Goal: Task Accomplishment & Management: Manage account settings

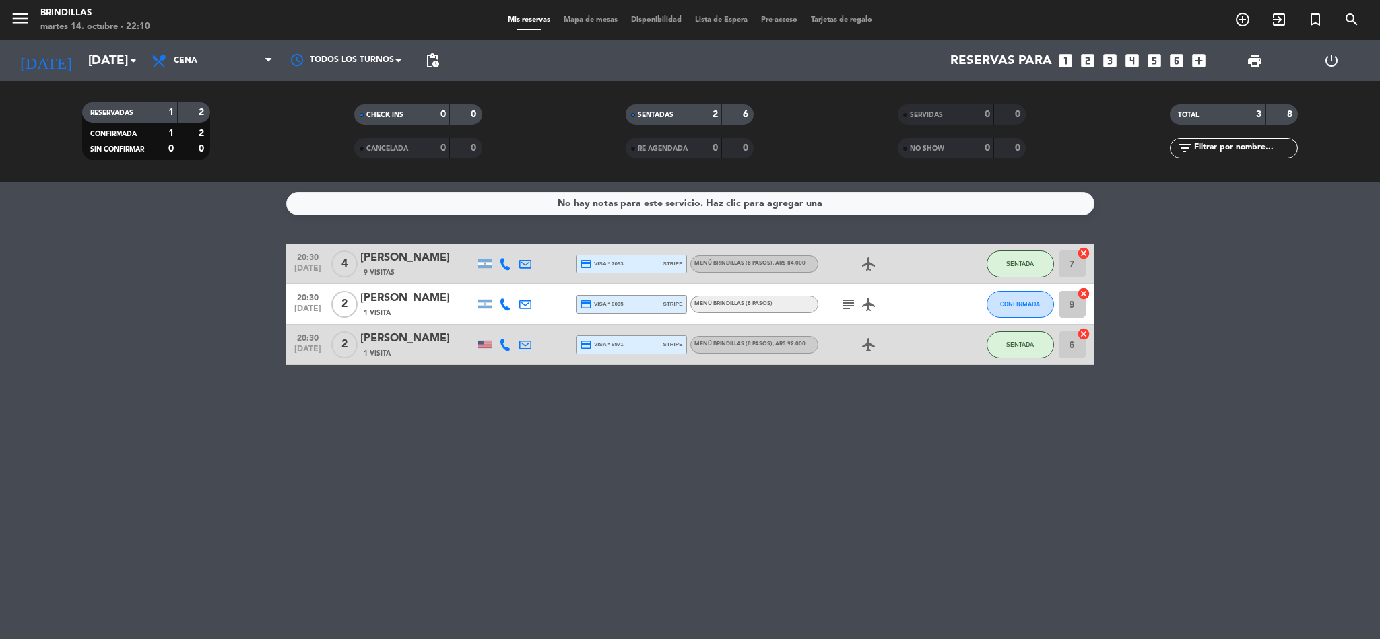
click at [409, 300] on div "[PERSON_NAME]" at bounding box center [417, 299] width 114 height 18
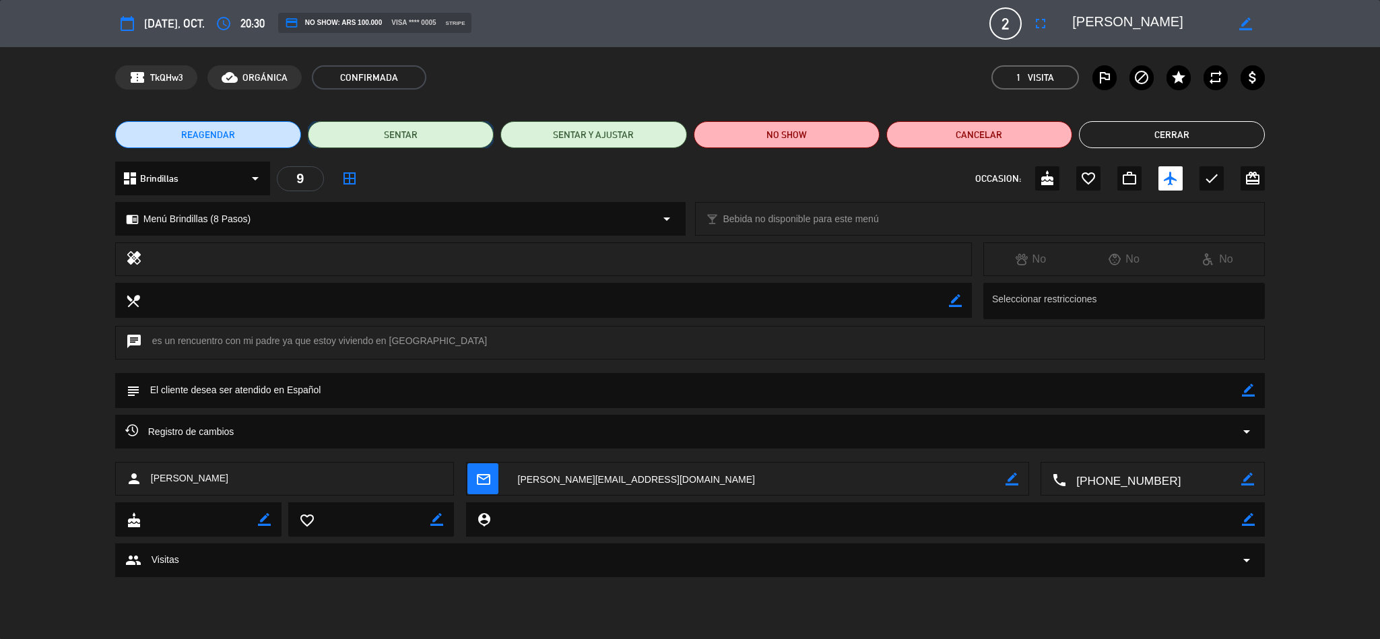
click at [430, 139] on button "SENTAR" at bounding box center [401, 134] width 186 height 27
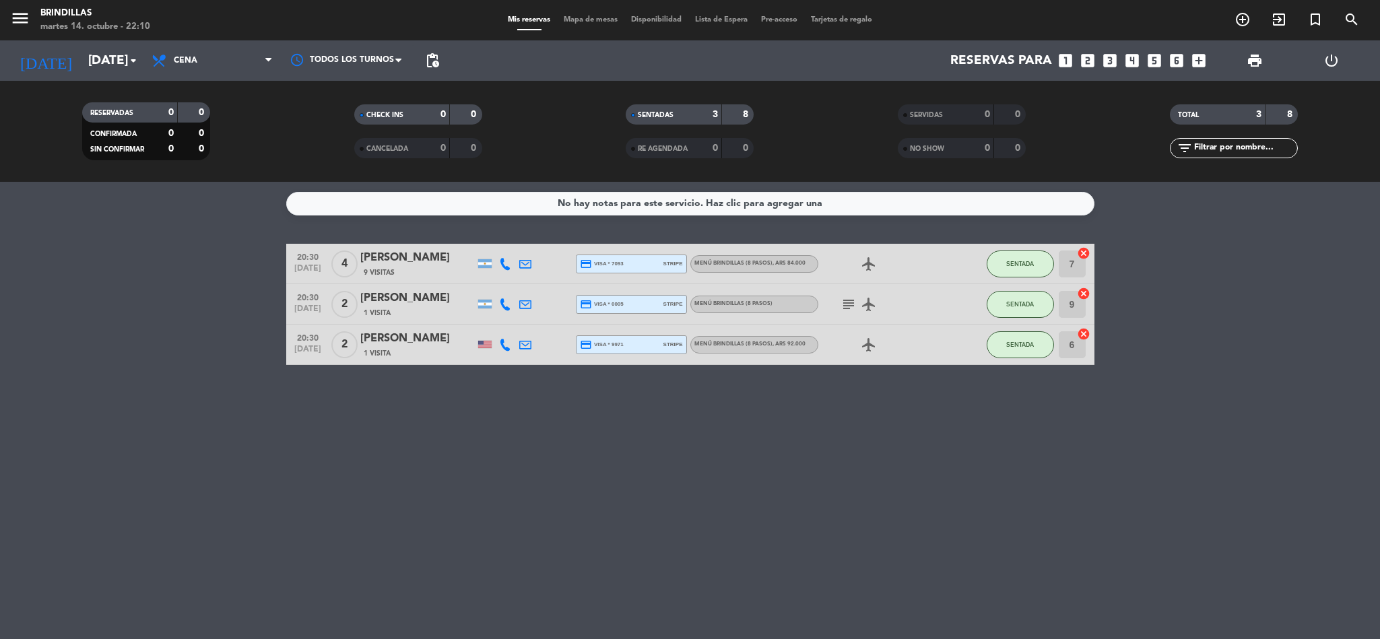
click at [851, 307] on icon "subject" at bounding box center [848, 304] width 16 height 16
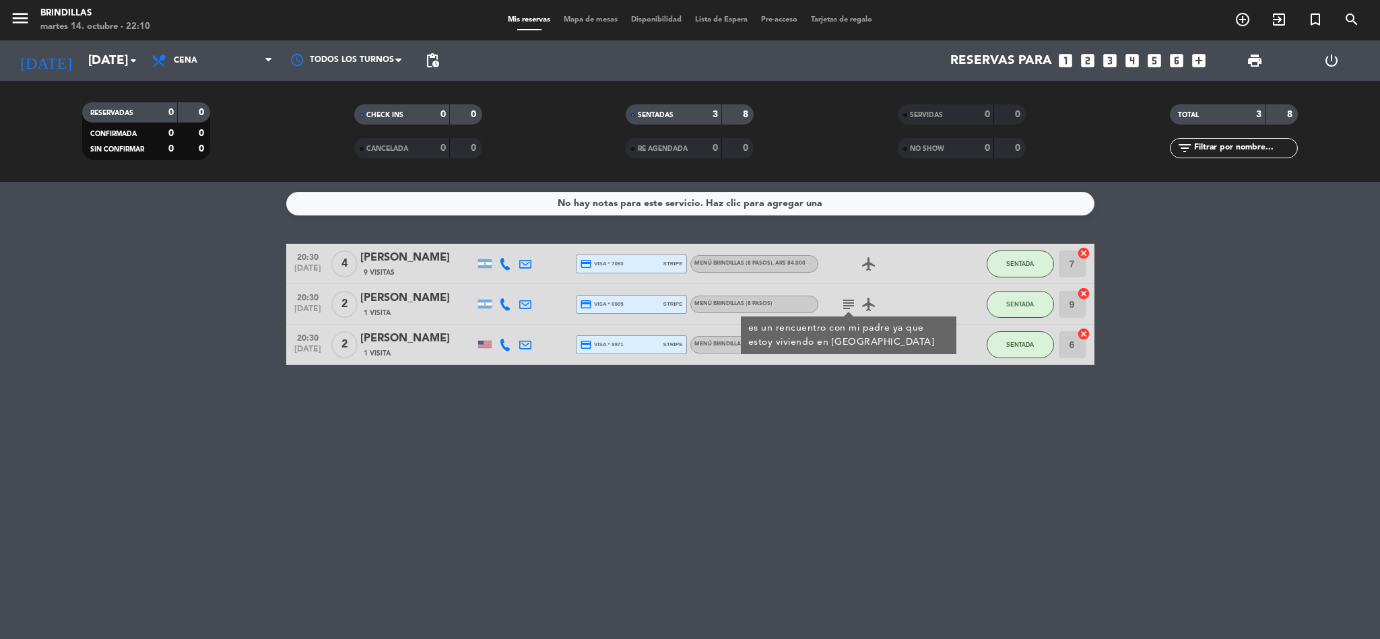
click at [846, 299] on icon "subject" at bounding box center [848, 304] width 16 height 16
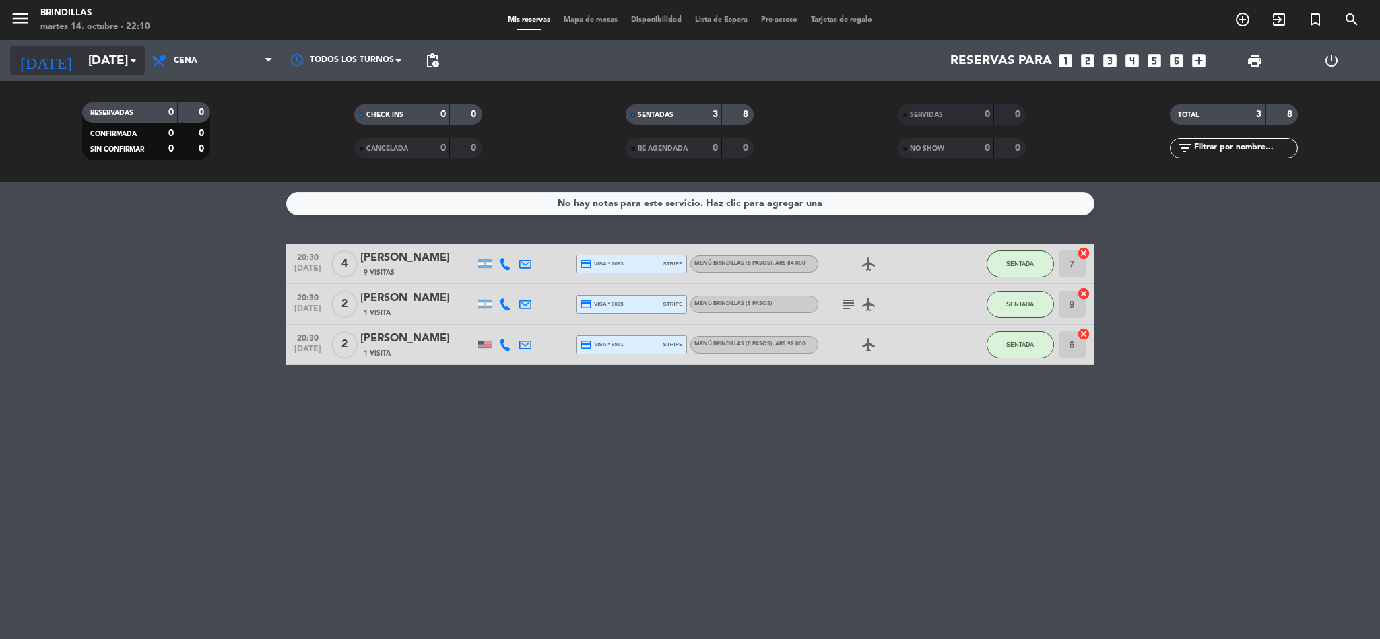
click at [87, 57] on input "[DATE]" at bounding box center [162, 60] width 162 height 28
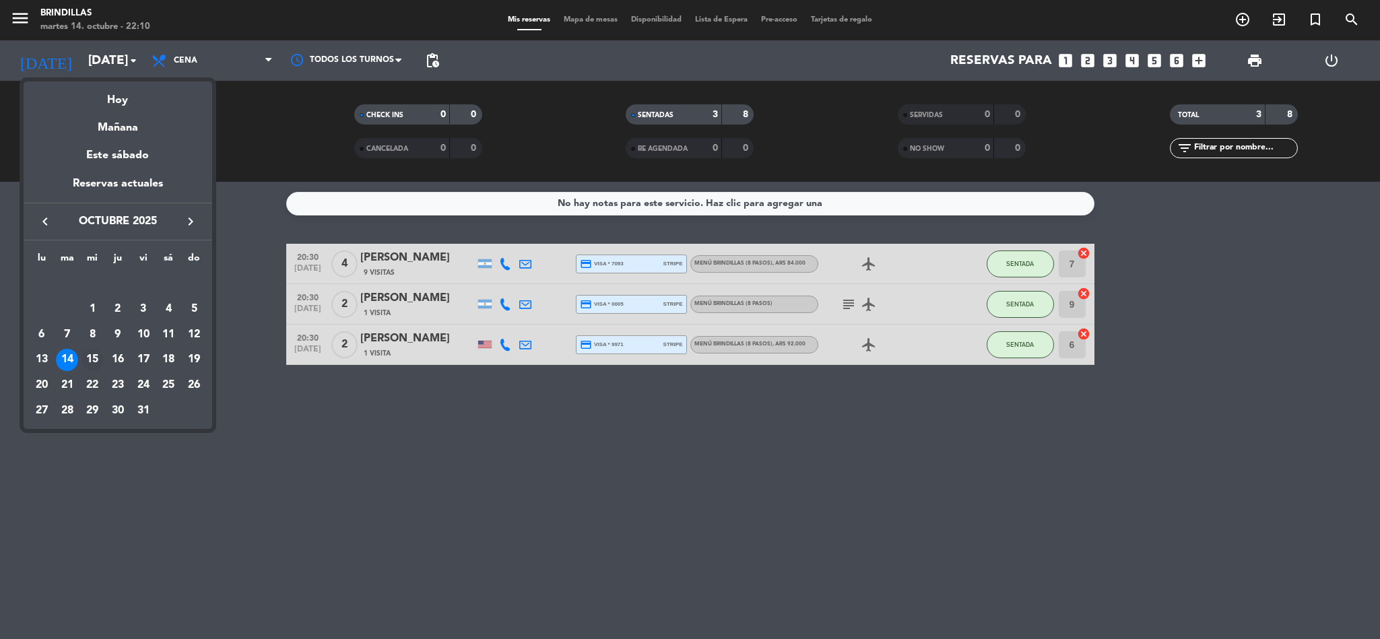
click at [96, 354] on div "15" at bounding box center [92, 360] width 23 height 23
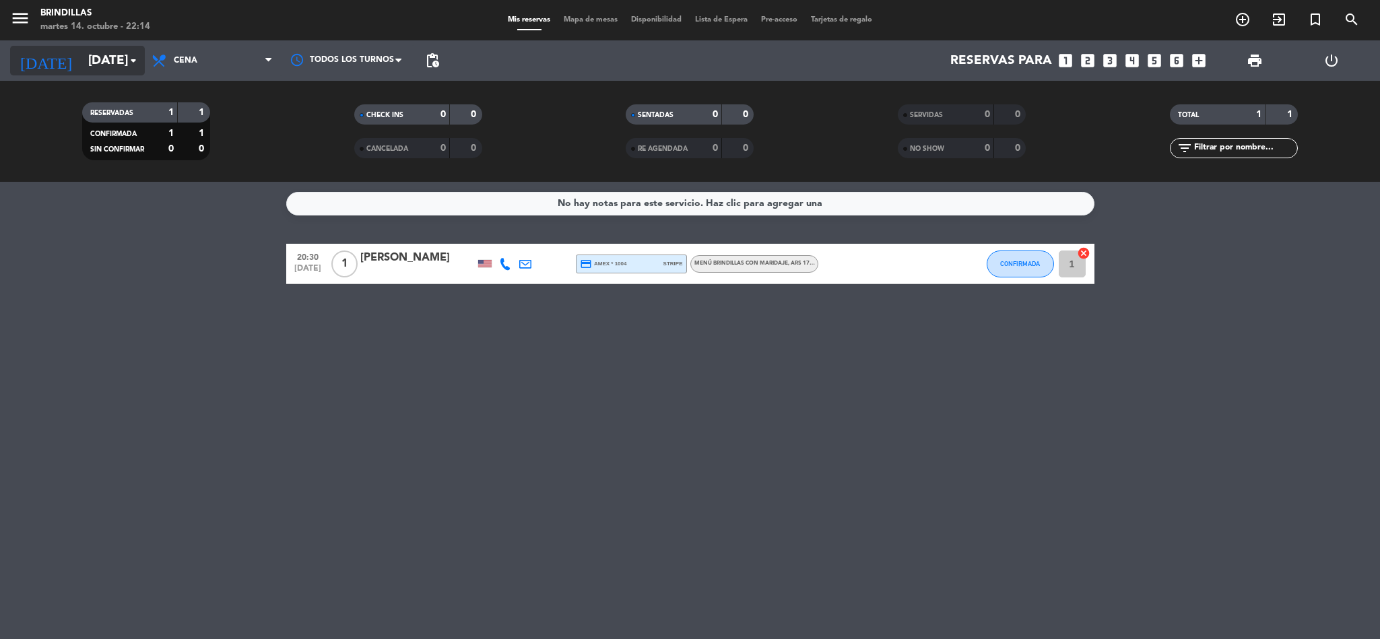
click at [106, 65] on input "[DATE]" at bounding box center [162, 60] width 162 height 28
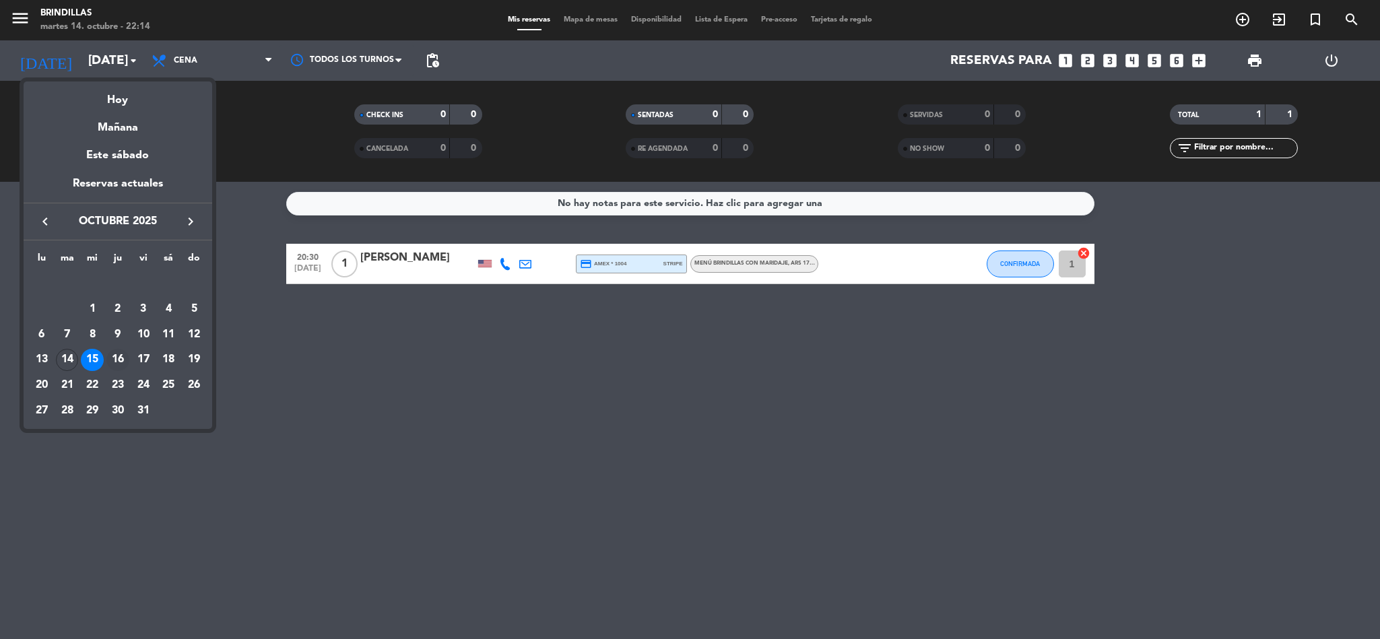
click at [116, 360] on div "16" at bounding box center [117, 360] width 23 height 23
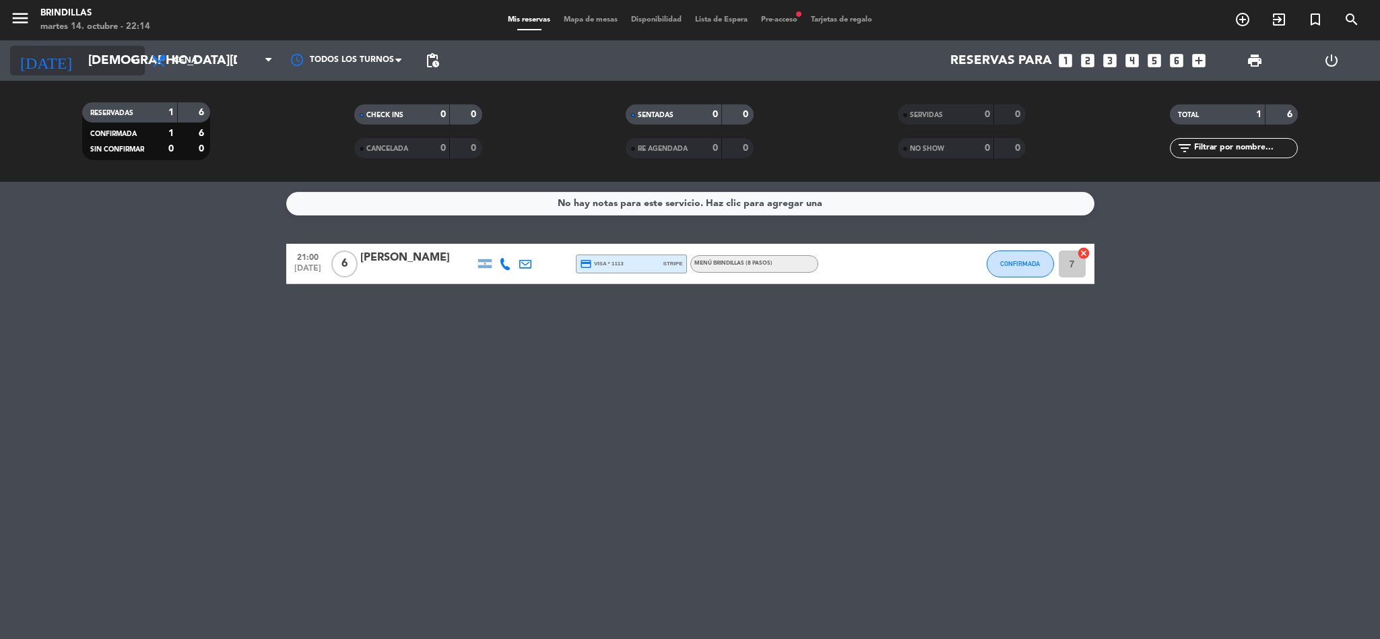
click at [99, 63] on input "[DEMOGRAPHIC_DATA][DATE]" at bounding box center [162, 60] width 162 height 28
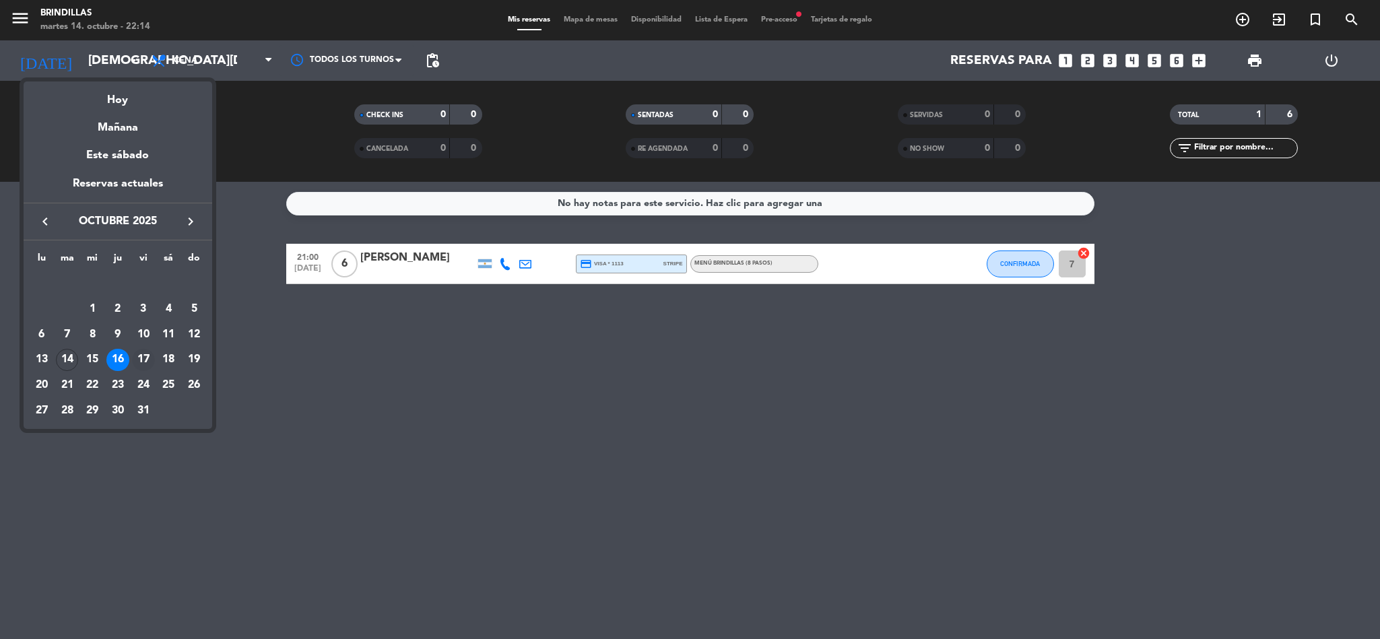
click at [140, 362] on div "17" at bounding box center [143, 360] width 23 height 23
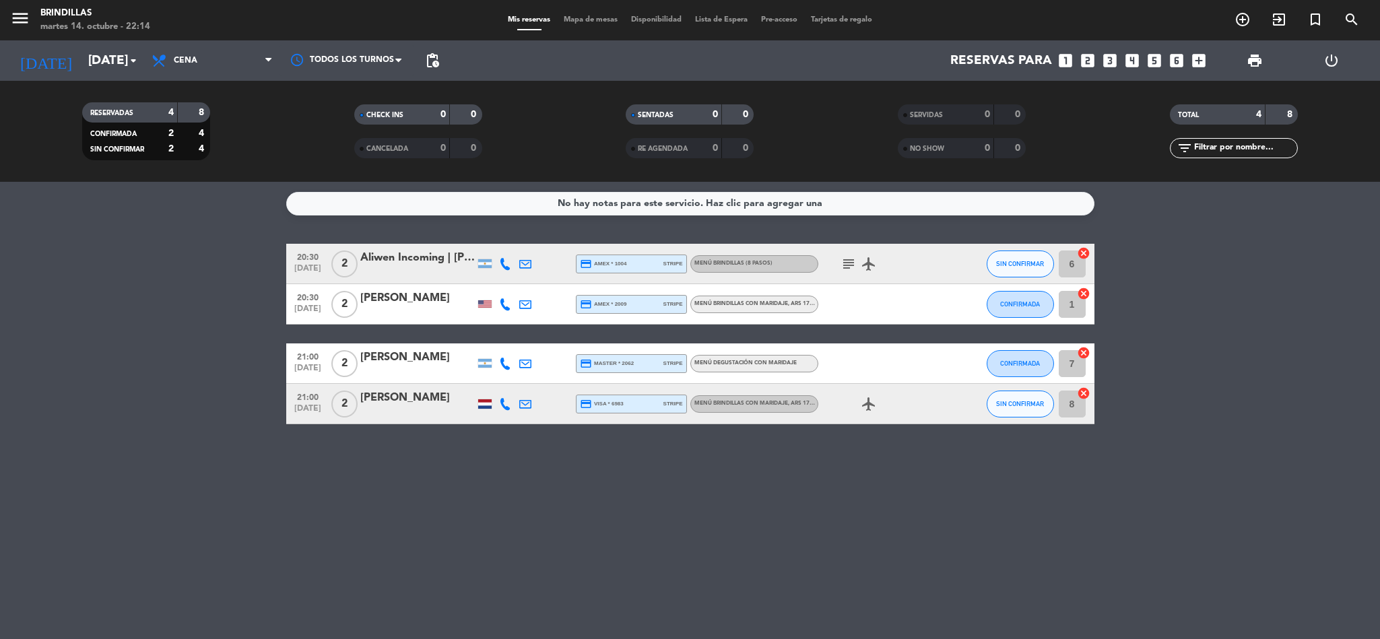
click at [853, 261] on icon "subject" at bounding box center [848, 264] width 16 height 16
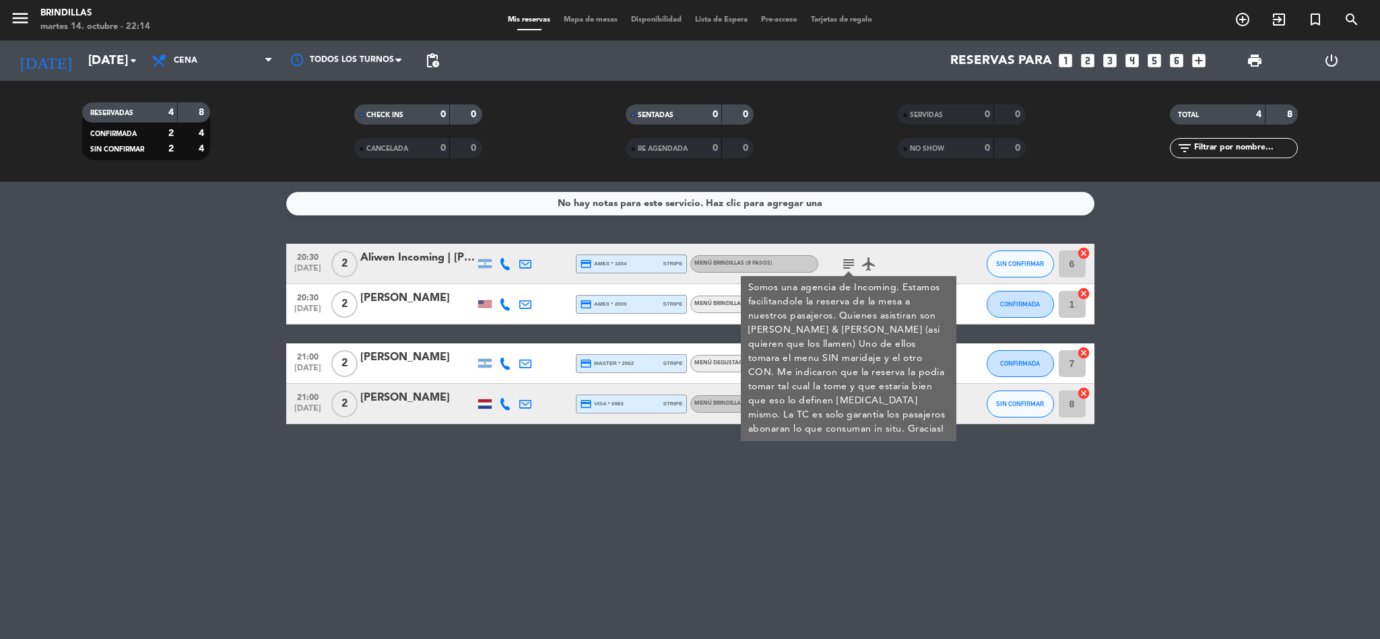
click at [857, 416] on div "Somos una agencia de Incoming. Estamos facilitandole la reserva de la mesa a nu…" at bounding box center [847, 359] width 201 height 156
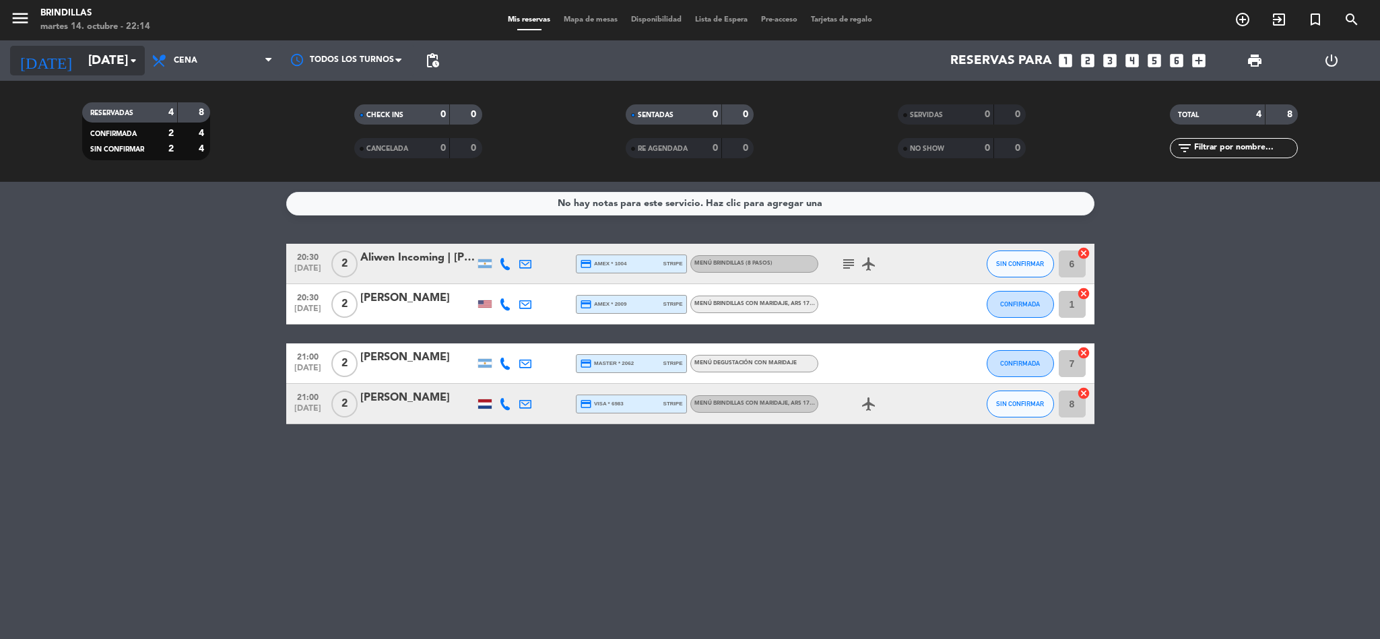
click at [86, 61] on input "[DATE]" at bounding box center [162, 60] width 162 height 28
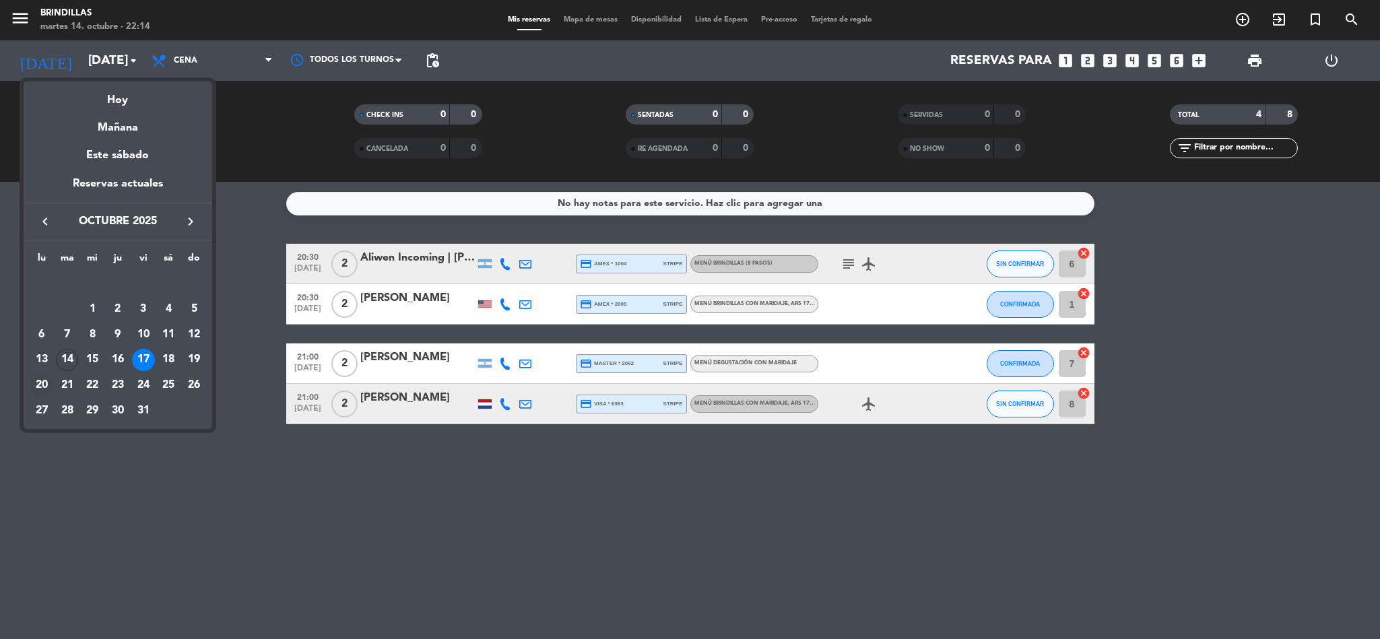
click at [37, 382] on div "20" at bounding box center [41, 385] width 23 height 23
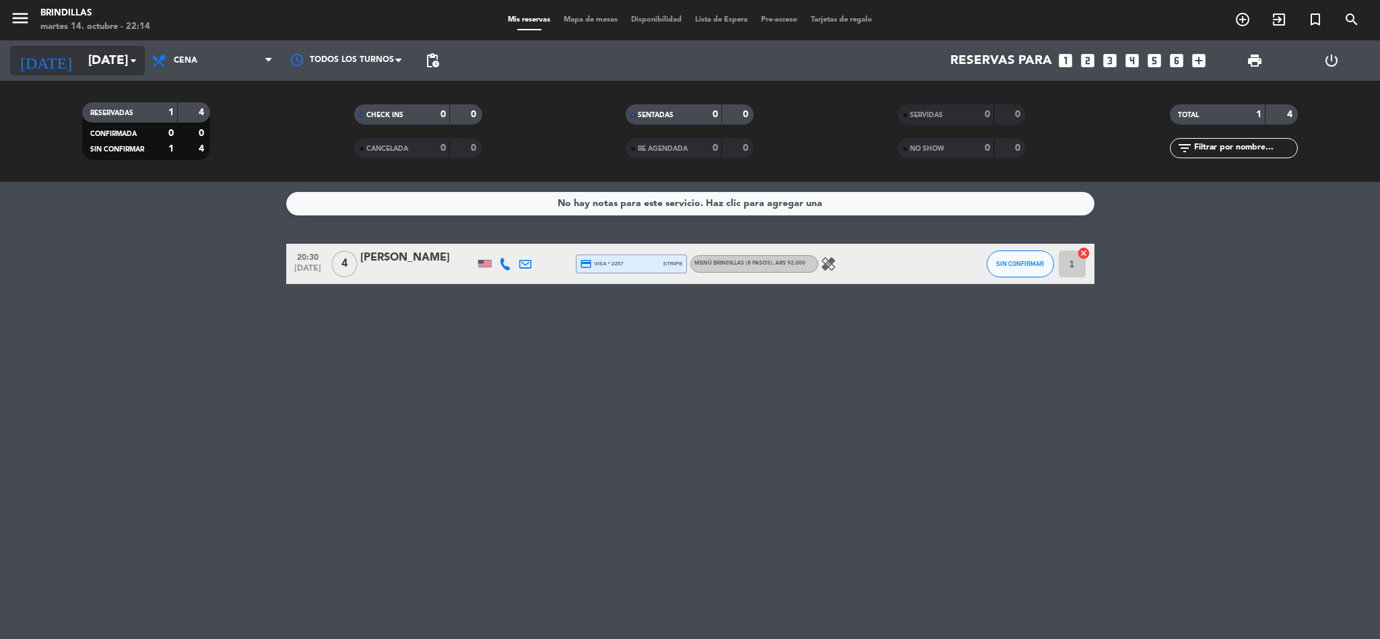
click at [81, 55] on input "[DATE]" at bounding box center [162, 60] width 162 height 28
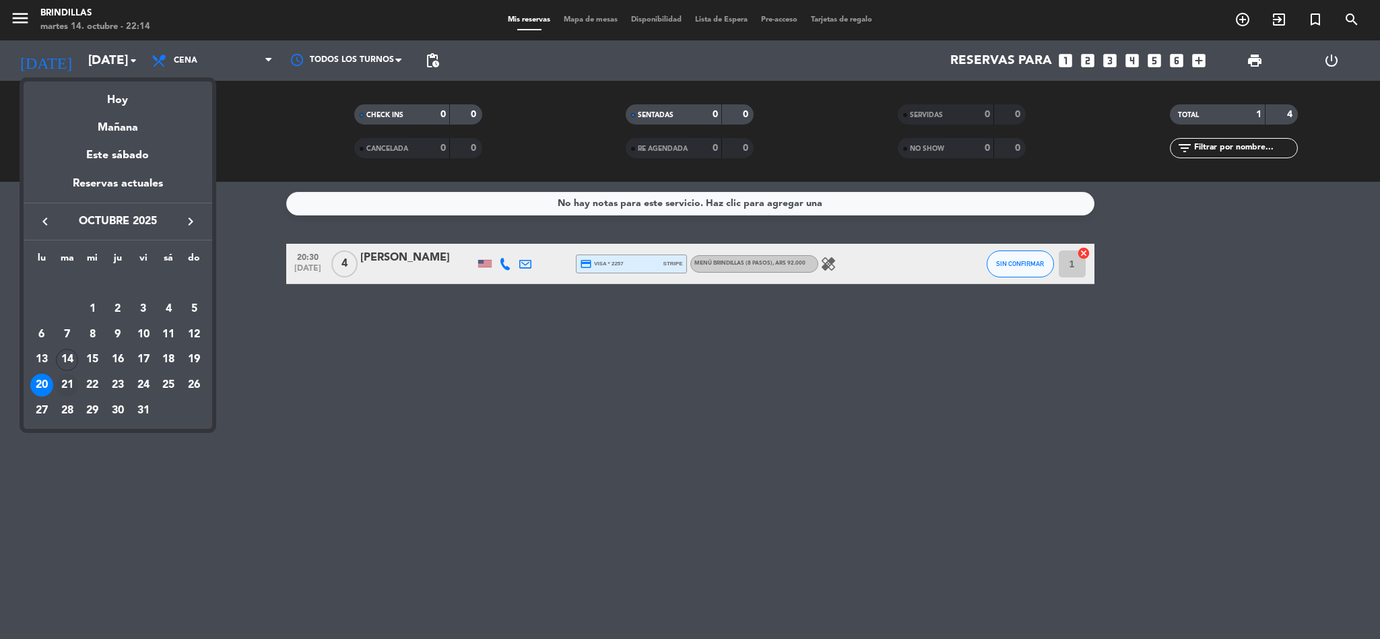
click at [67, 380] on div "21" at bounding box center [67, 385] width 23 height 23
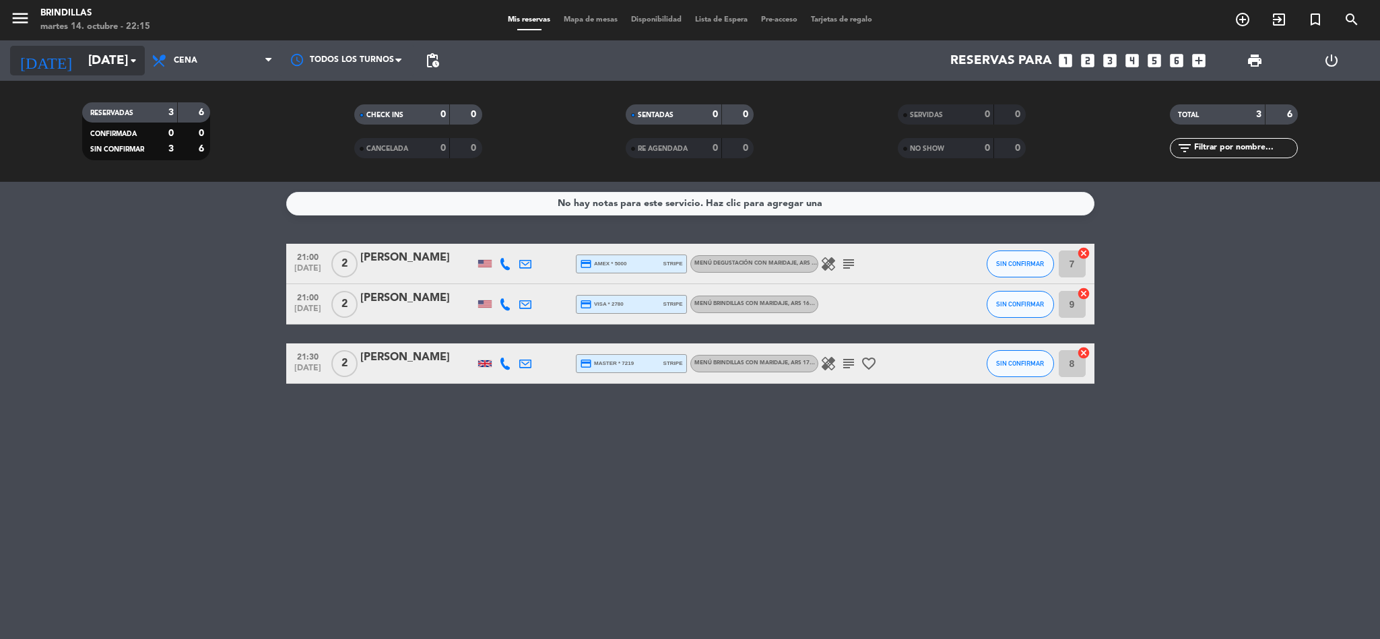
click at [81, 55] on input "[DATE]" at bounding box center [162, 60] width 162 height 28
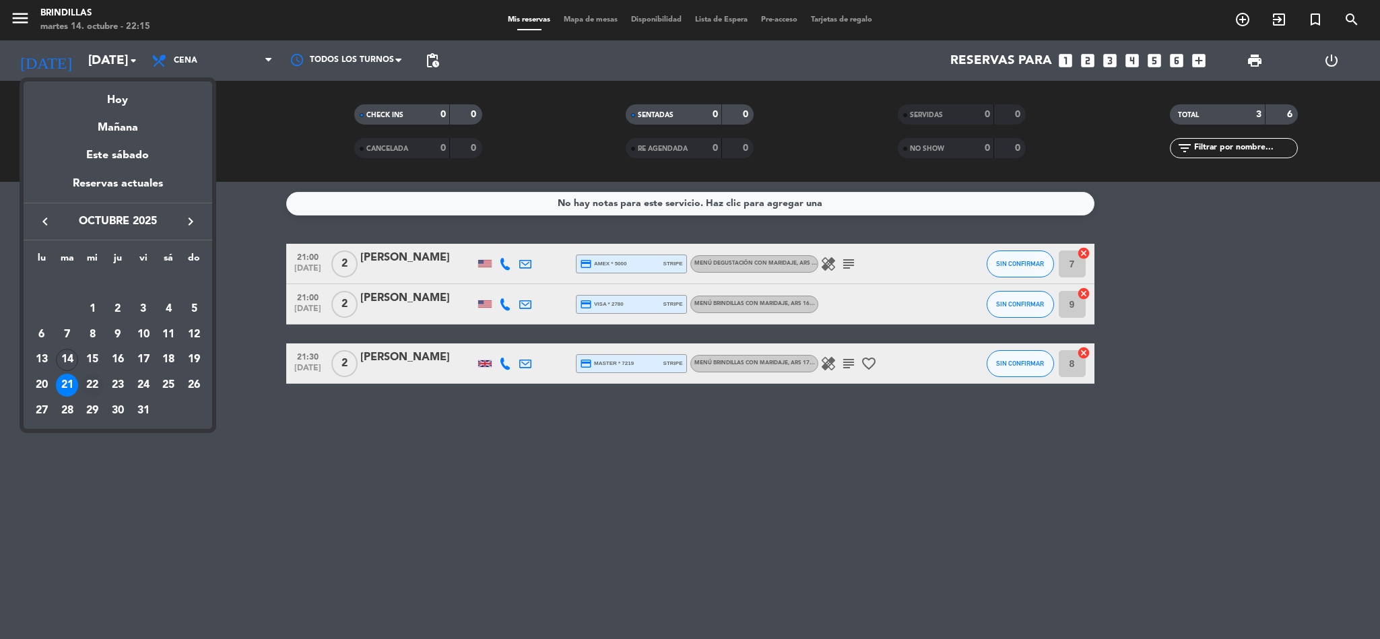
click at [93, 376] on div "22" at bounding box center [92, 385] width 23 height 23
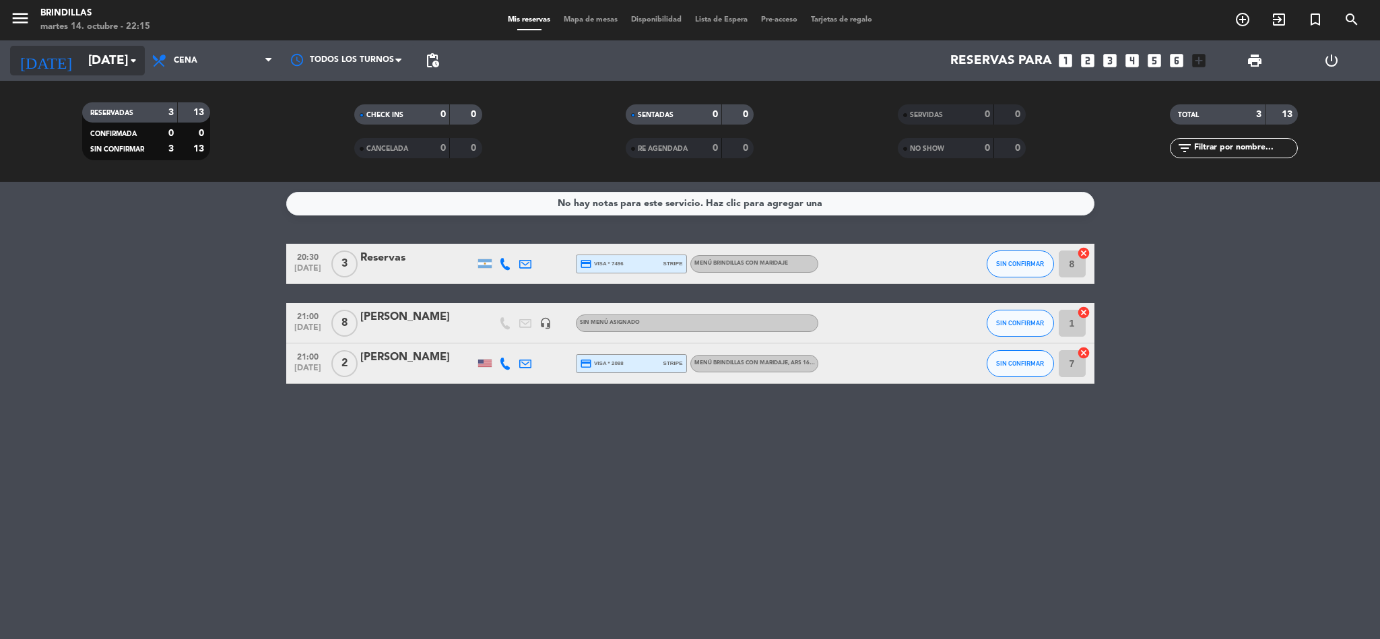
click at [120, 63] on input "[DATE]" at bounding box center [162, 60] width 162 height 28
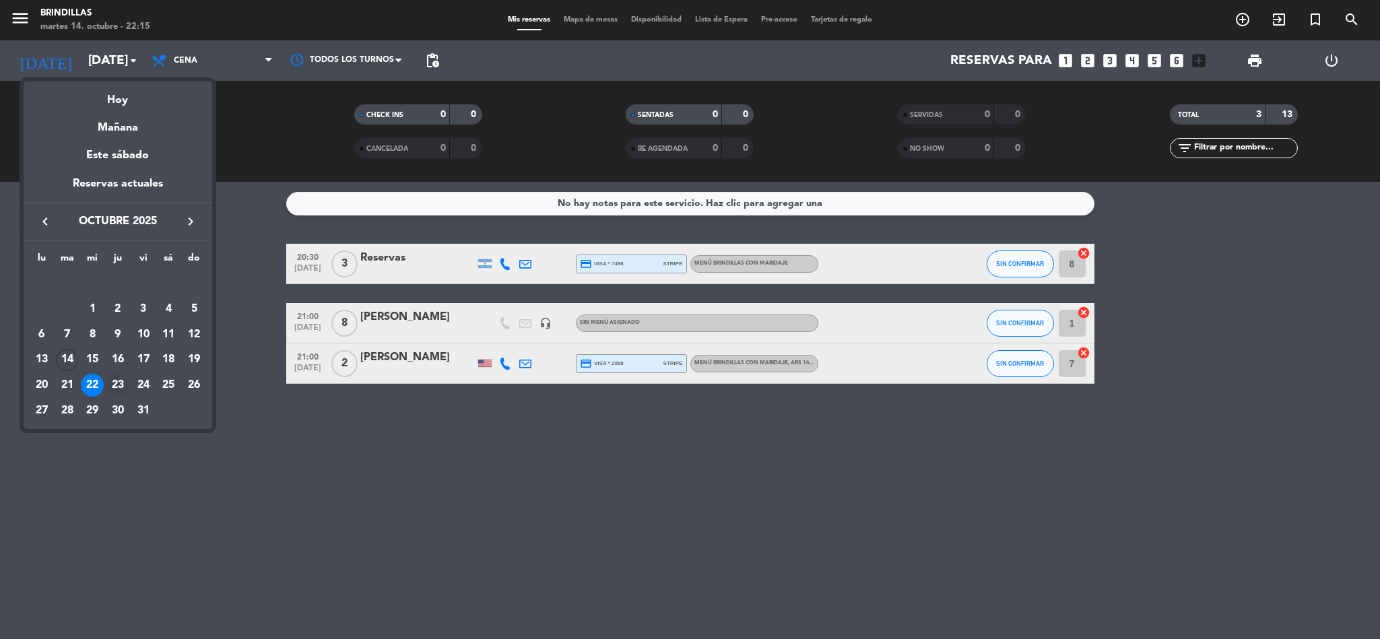
click at [113, 384] on div "23" at bounding box center [117, 385] width 23 height 23
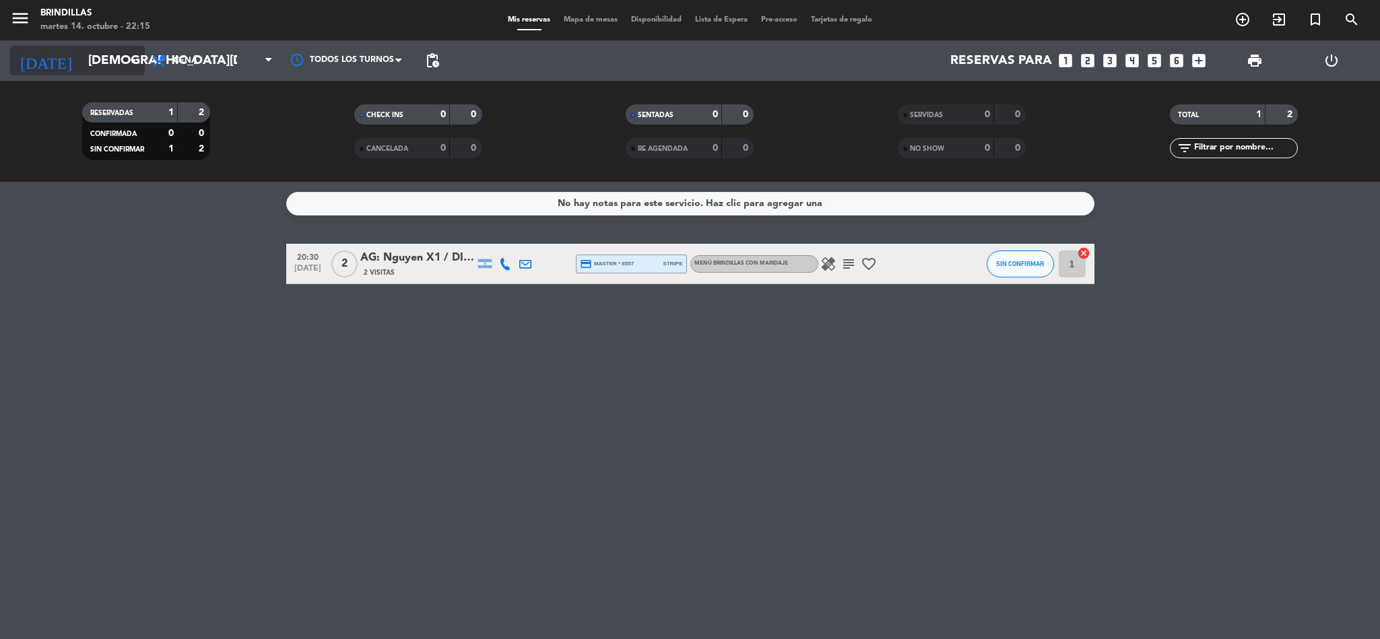
click at [110, 65] on input "[DEMOGRAPHIC_DATA][DATE]" at bounding box center [162, 60] width 162 height 28
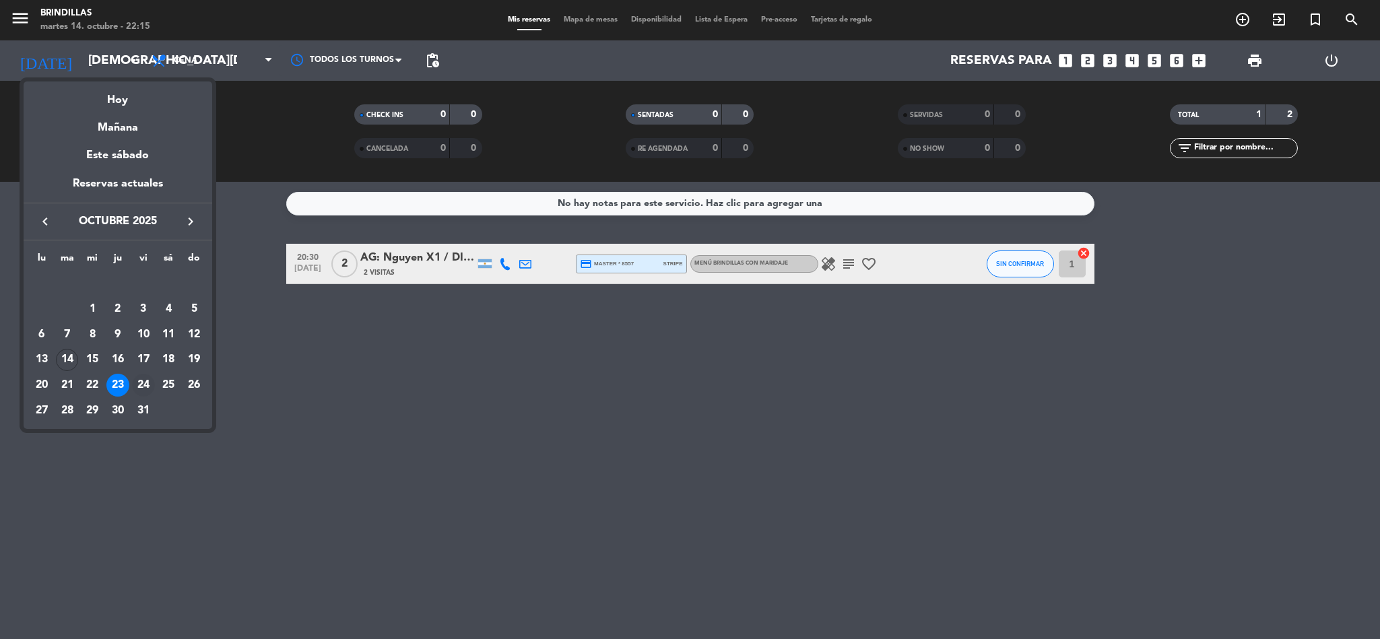
click at [144, 378] on div "24" at bounding box center [143, 385] width 23 height 23
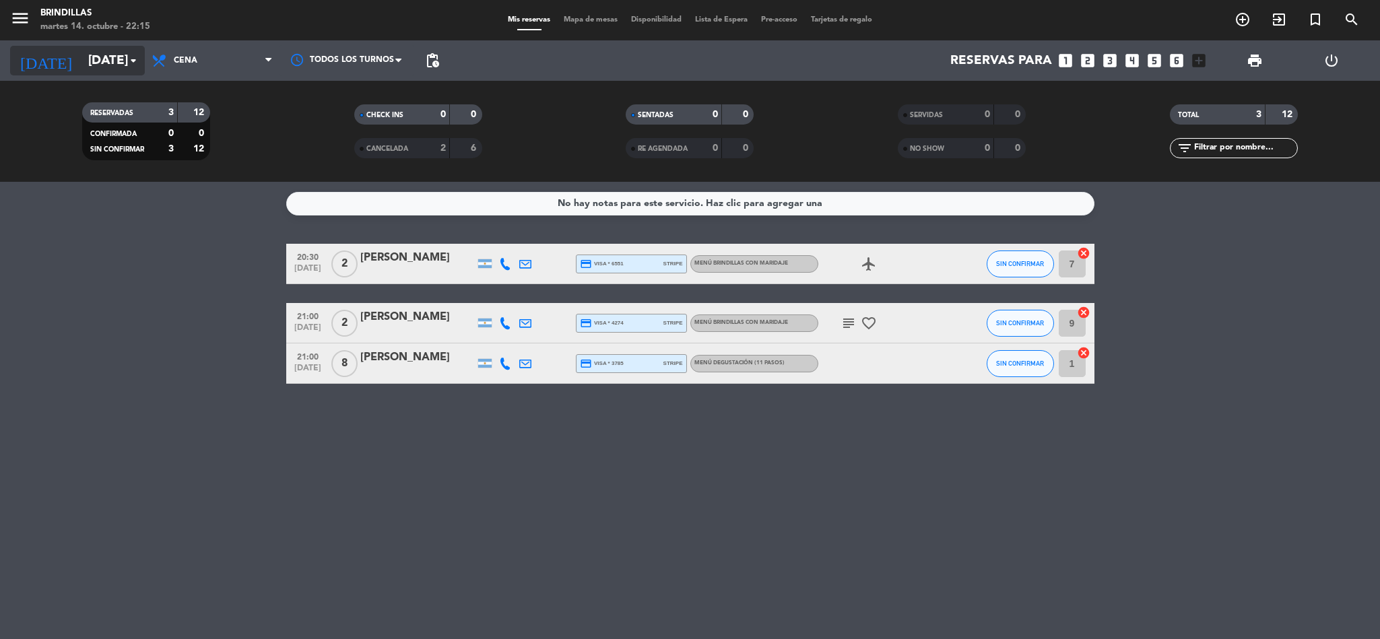
click at [81, 49] on input "[DATE]" at bounding box center [162, 60] width 162 height 28
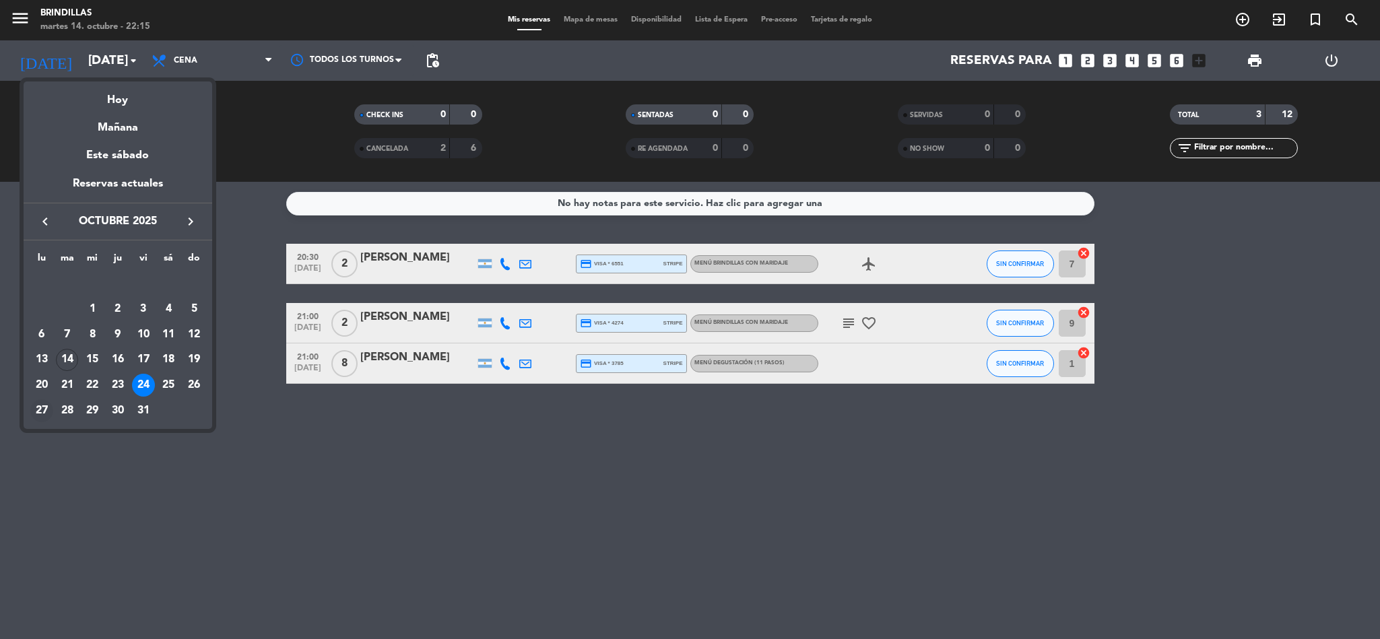
click at [37, 403] on div "27" at bounding box center [41, 410] width 23 height 23
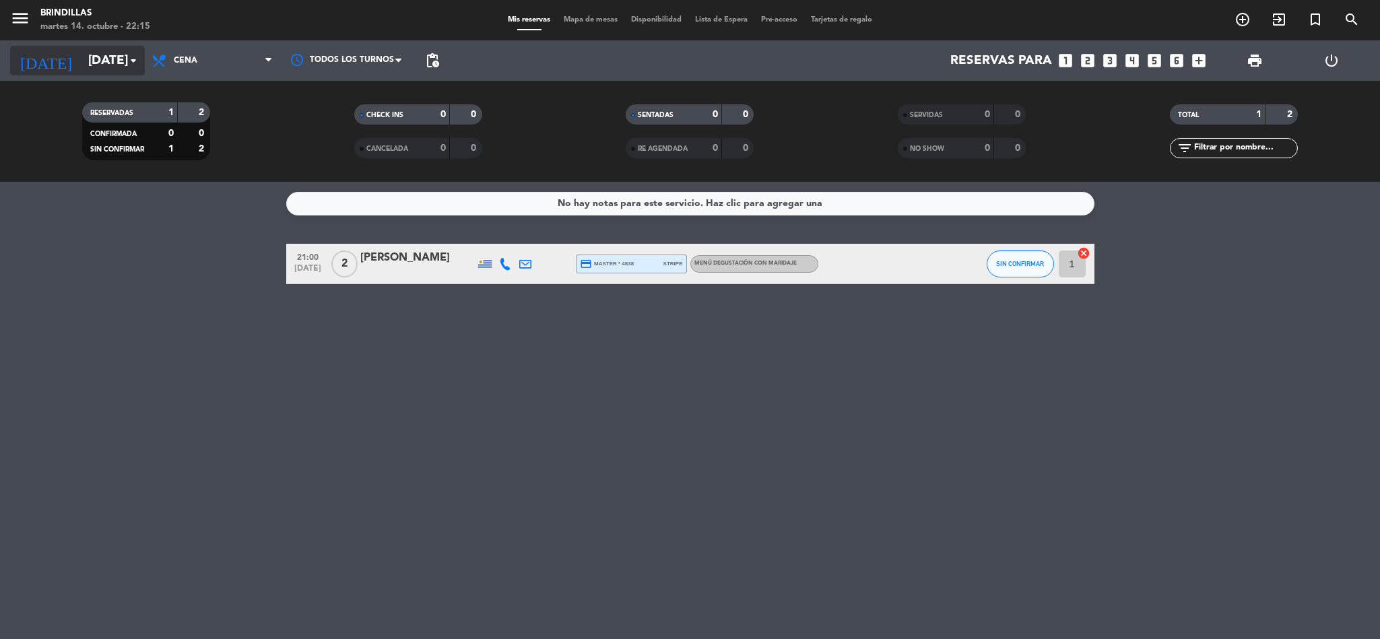
click at [81, 51] on input "[DATE]" at bounding box center [162, 60] width 162 height 28
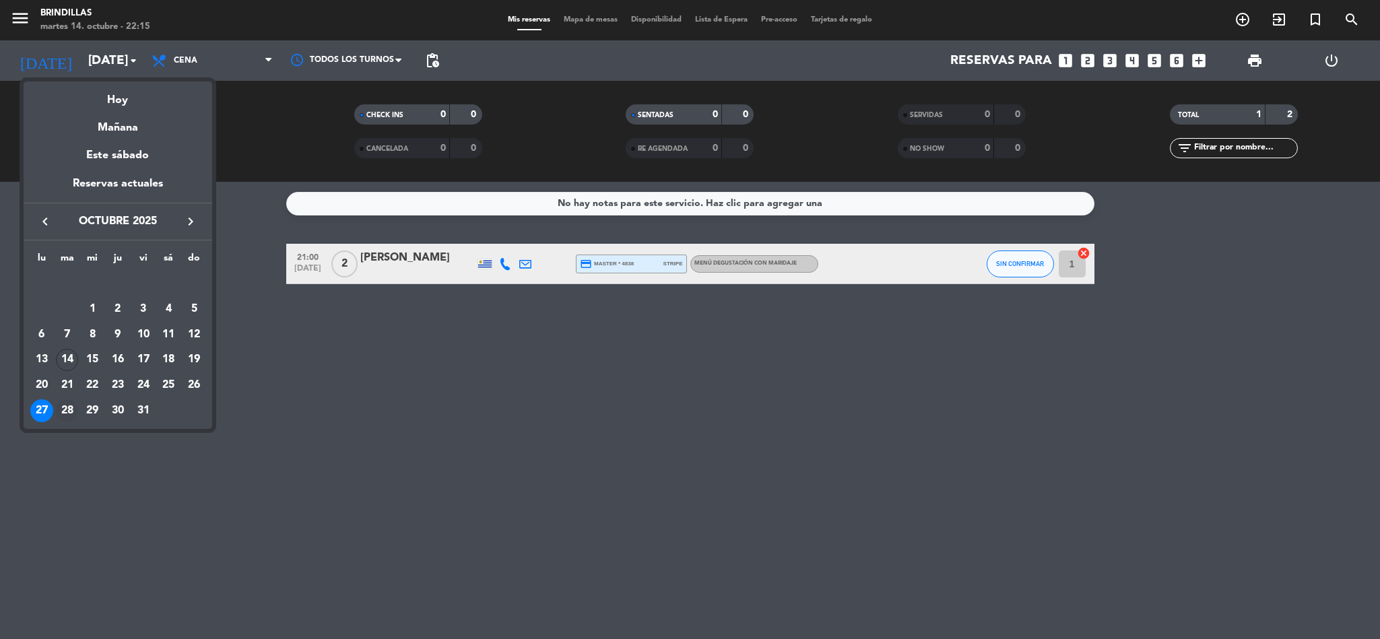
click at [73, 408] on div "28" at bounding box center [67, 410] width 23 height 23
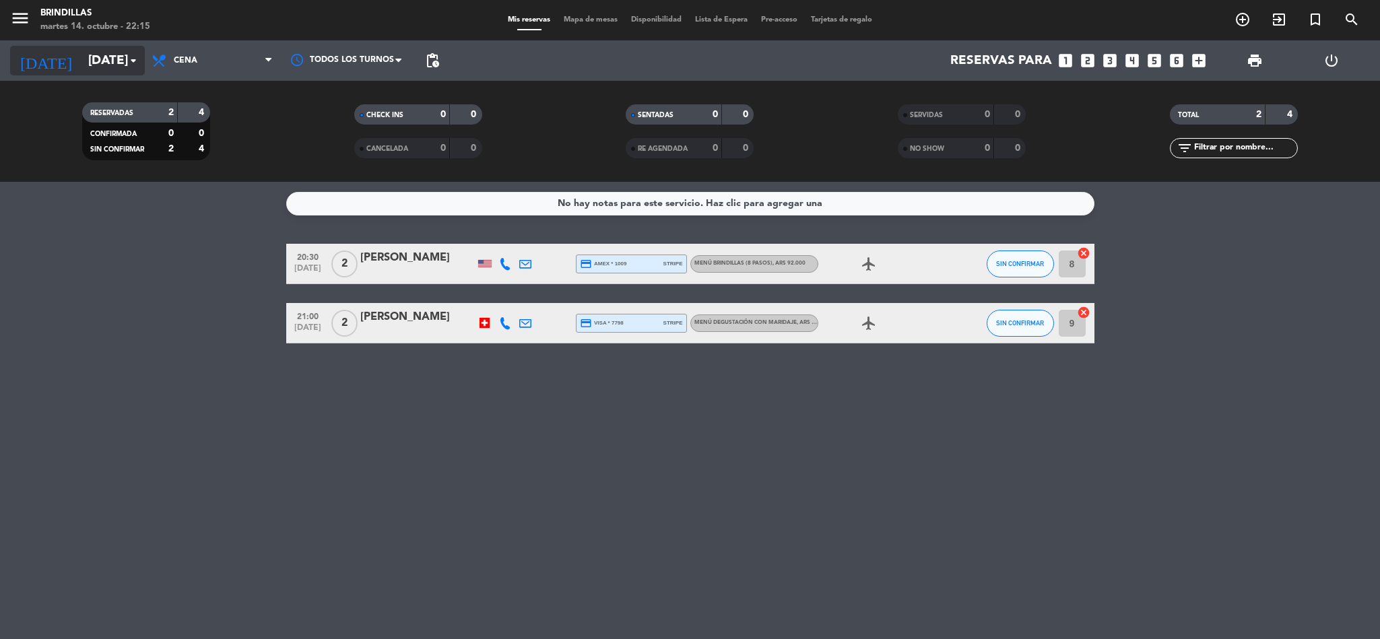
click at [98, 63] on input "[DATE]" at bounding box center [162, 60] width 162 height 28
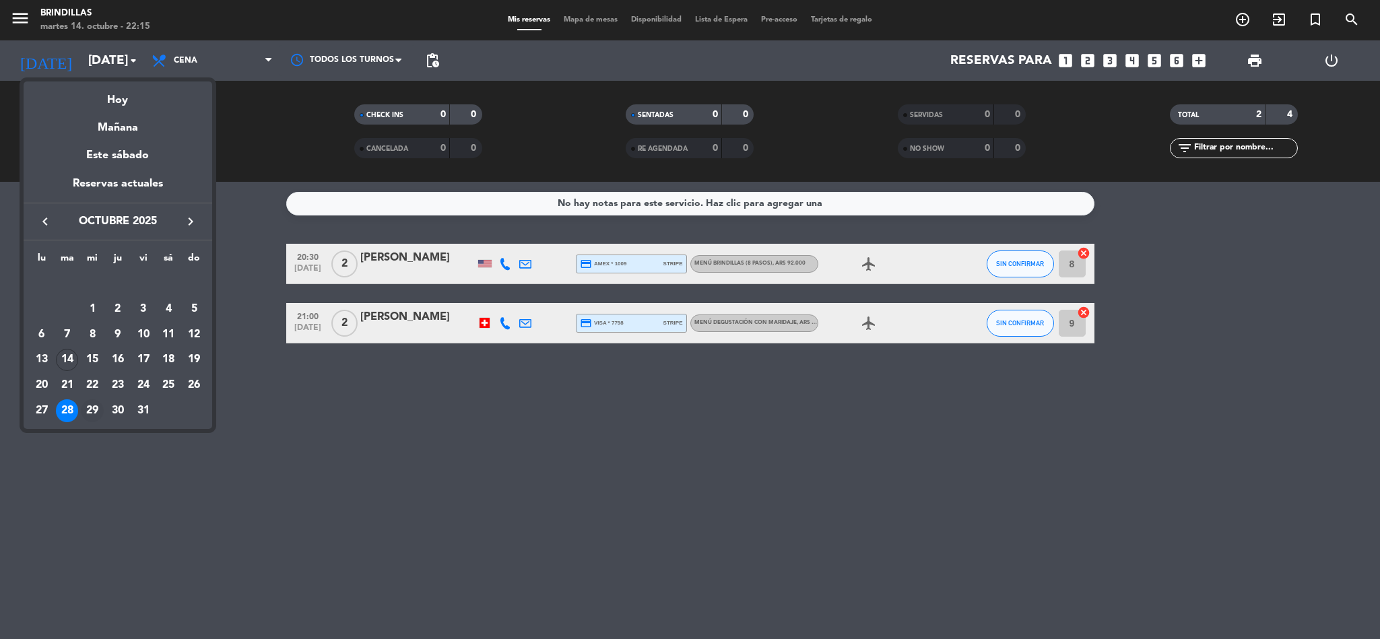
click at [93, 404] on div "29" at bounding box center [92, 410] width 23 height 23
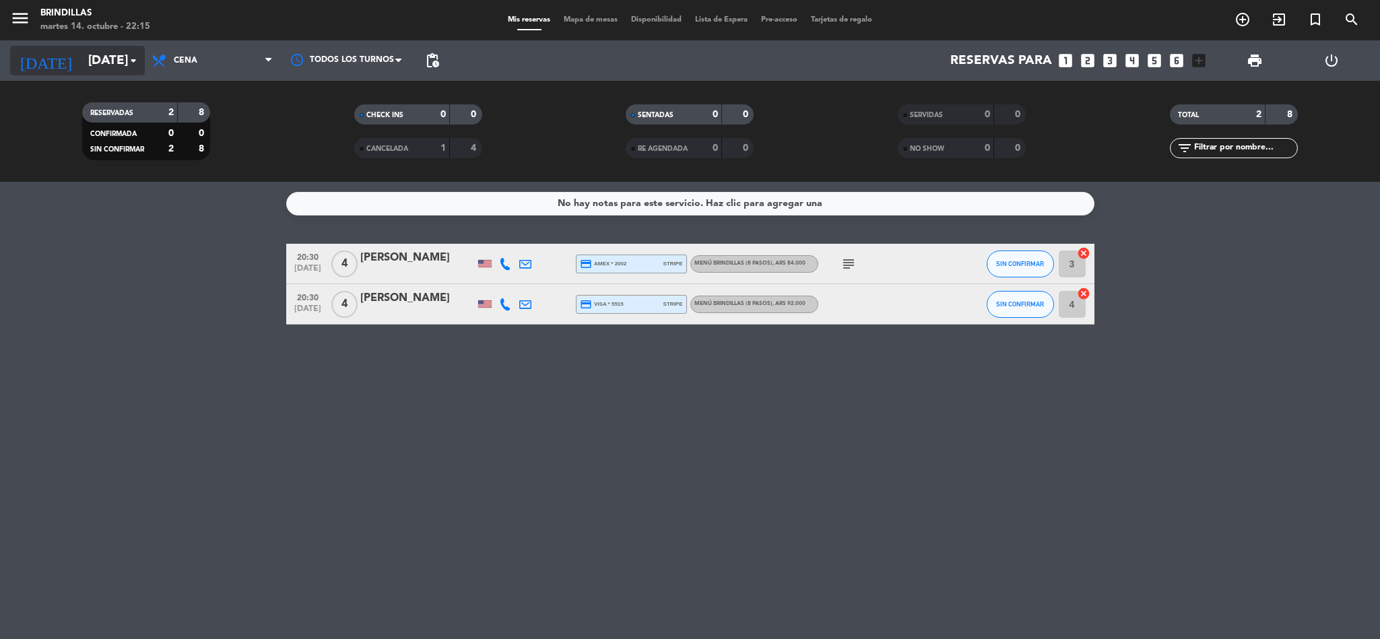
click at [102, 61] on input "[DATE]" at bounding box center [162, 60] width 162 height 28
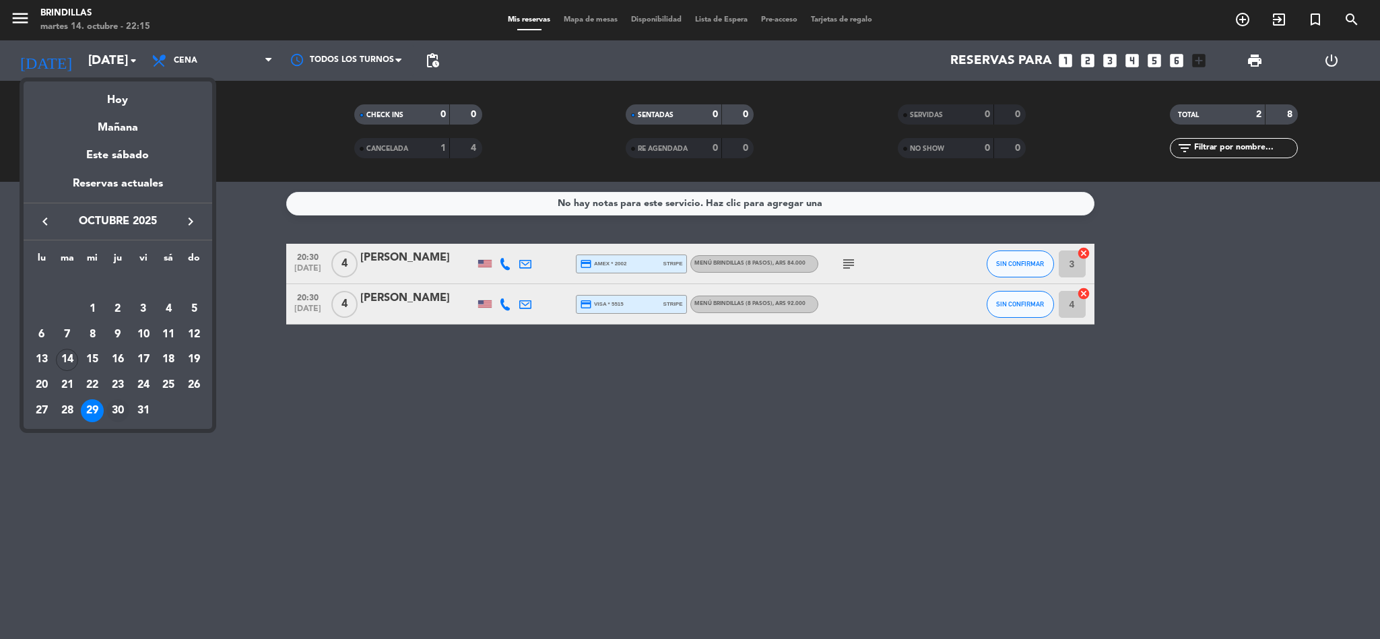
click at [112, 408] on div "30" at bounding box center [117, 410] width 23 height 23
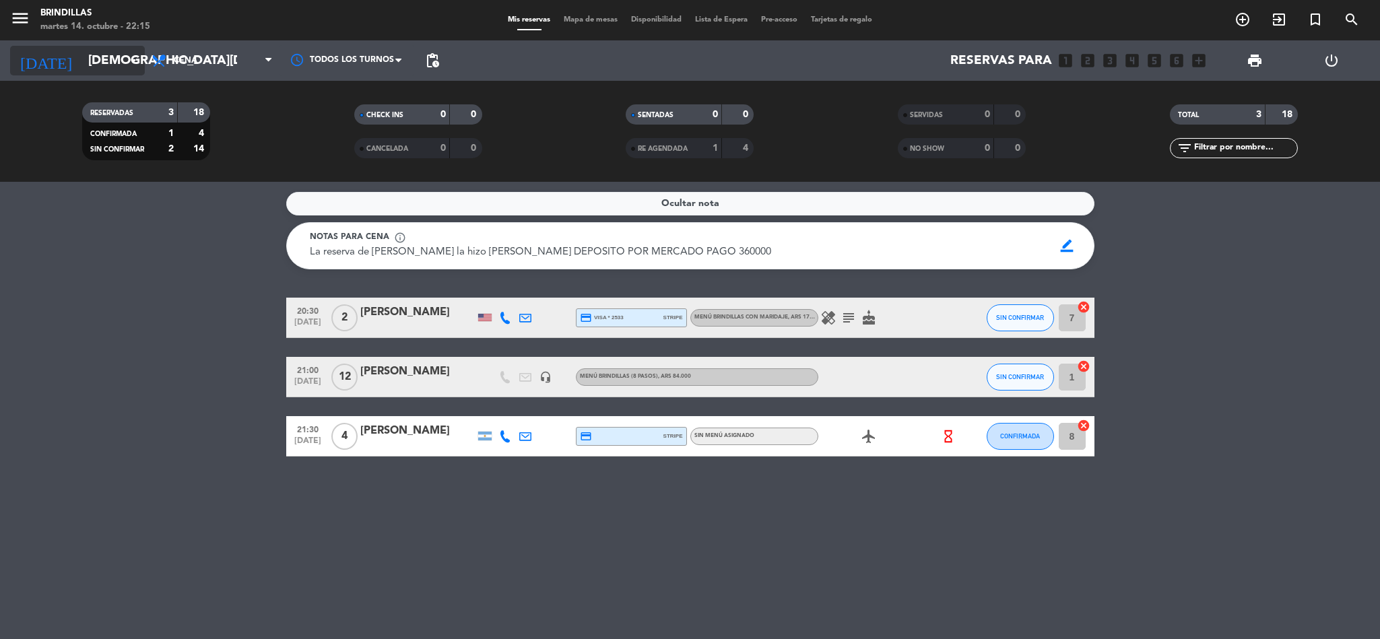
click at [103, 51] on input "[DEMOGRAPHIC_DATA][DATE]" at bounding box center [162, 60] width 162 height 28
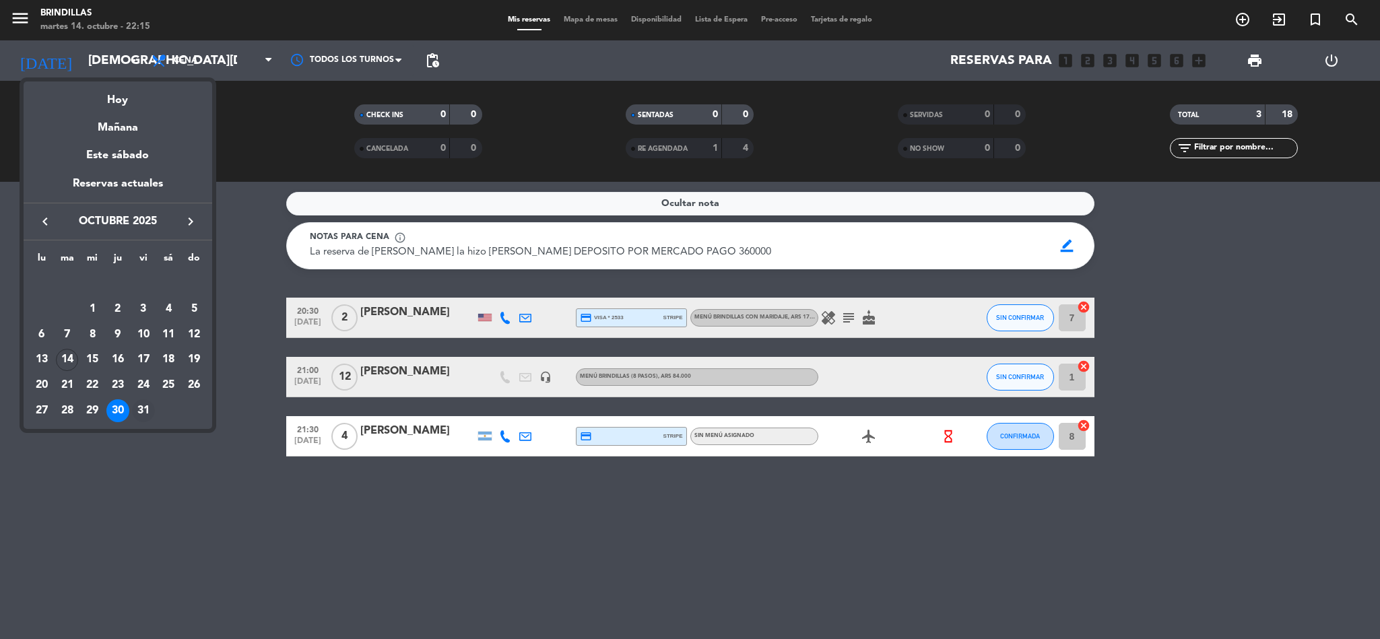
click at [142, 417] on div "31" at bounding box center [143, 410] width 23 height 23
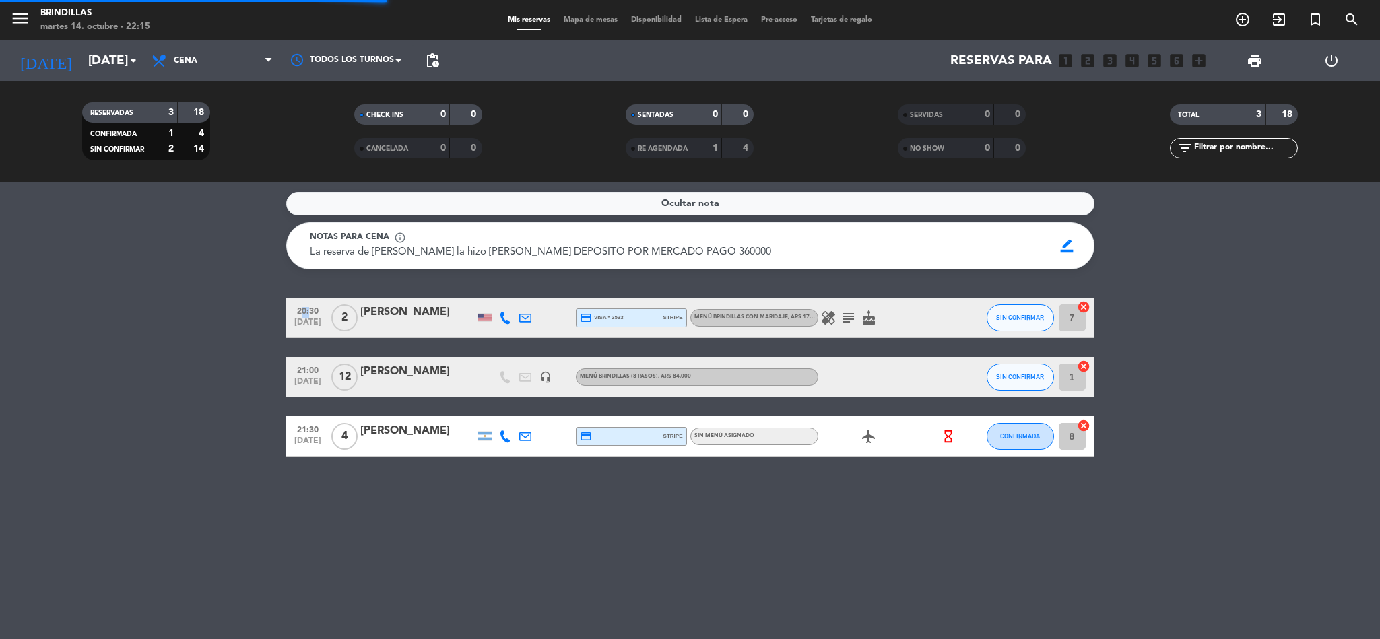
click at [142, 417] on bookings-row "20:30 [DATE] 2 [PERSON_NAME] credit_card visa * 2533 stripe Menú Brindillas con…" at bounding box center [690, 377] width 1380 height 159
click at [142, 417] on div "Ocultar nota Notas para cena info_outline La reserva de [PERSON_NAME] la hizo […" at bounding box center [690, 410] width 1380 height 457
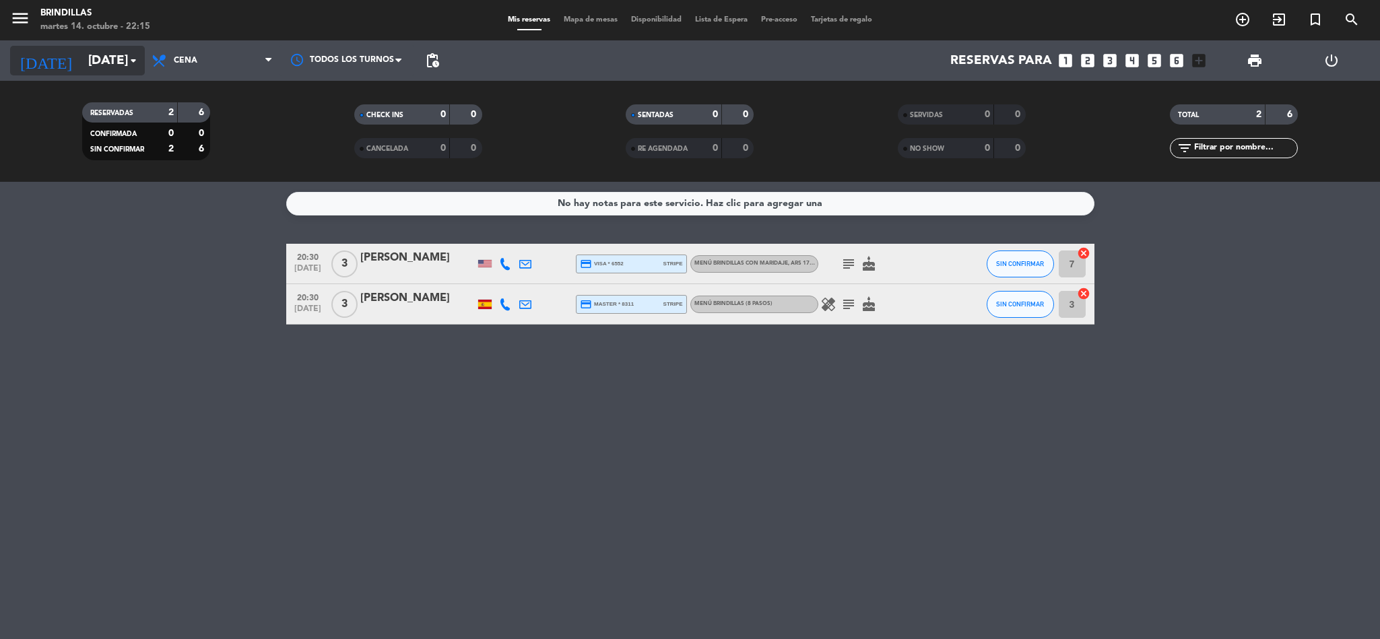
click at [86, 48] on input "[DATE]" at bounding box center [162, 60] width 162 height 28
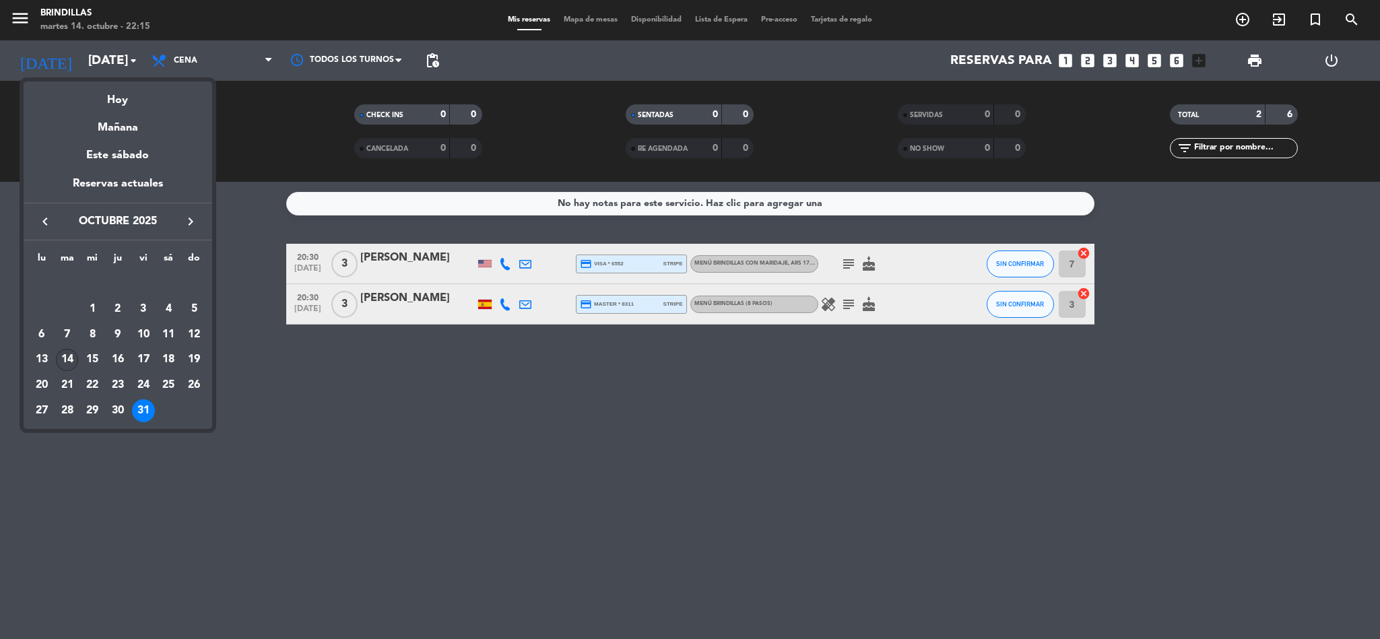
click at [73, 358] on div "14" at bounding box center [67, 360] width 23 height 23
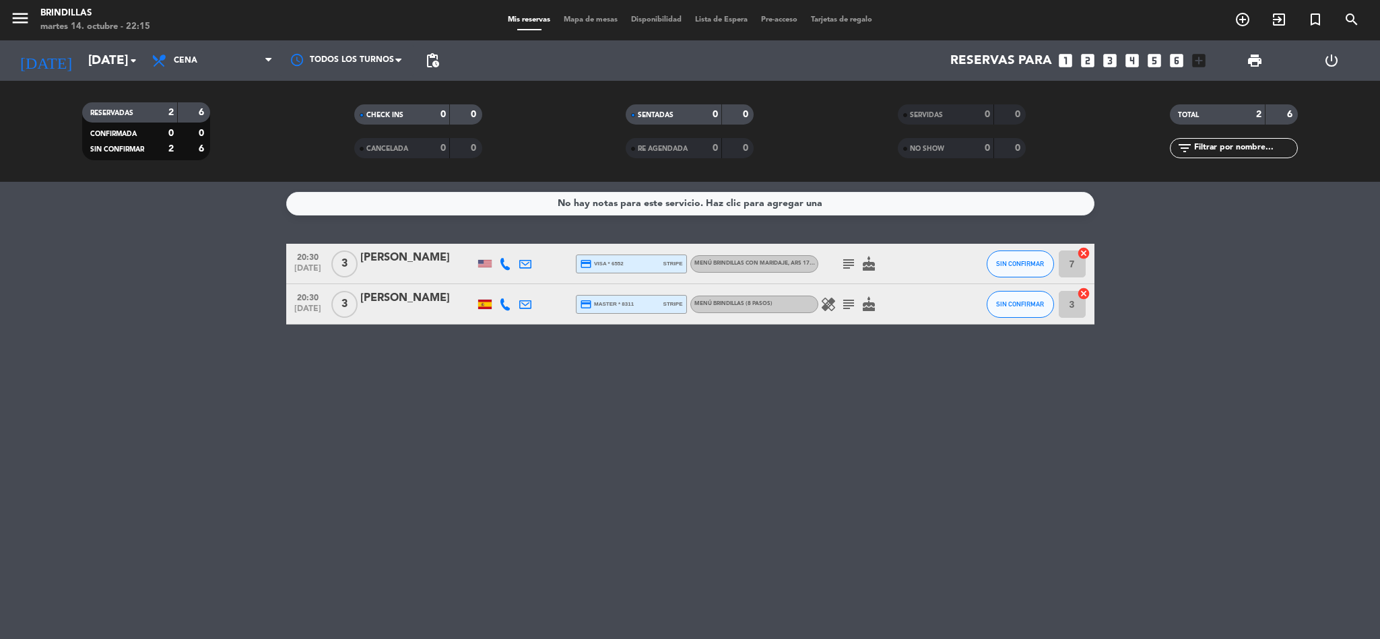
type input "[DATE]"
